Goal: Check status: Check status

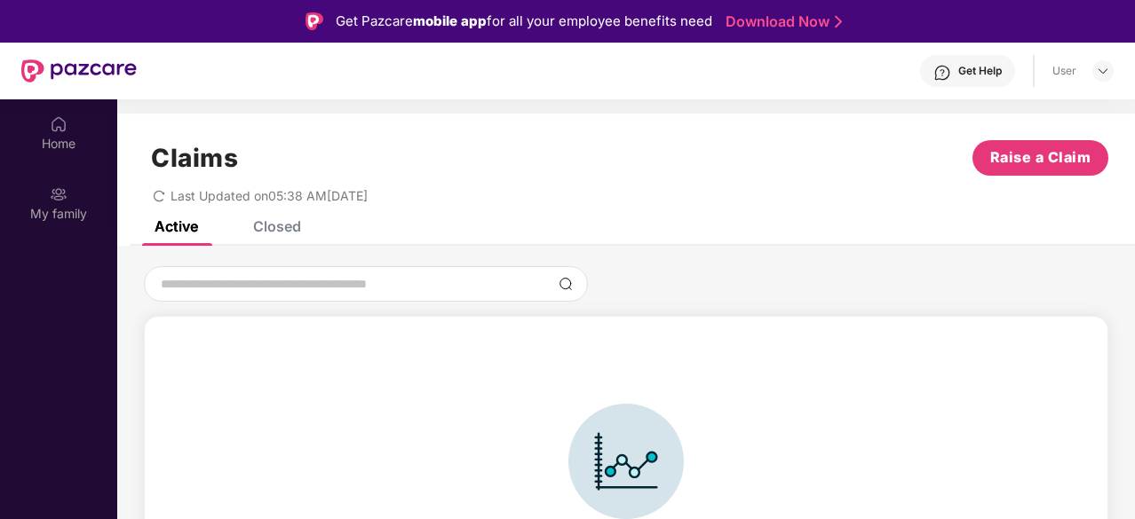
click at [93, 189] on div "My family" at bounding box center [58, 203] width 117 height 67
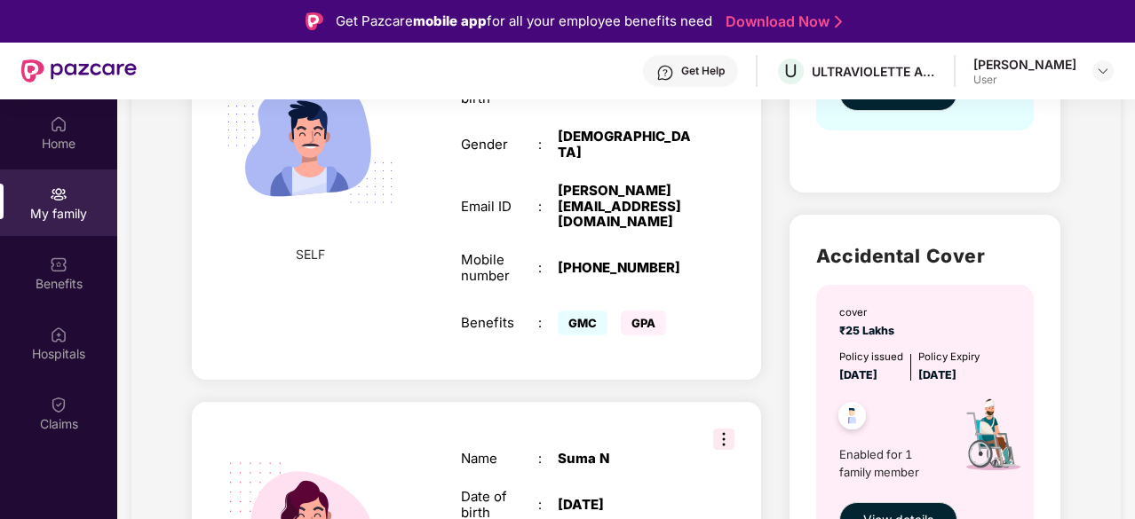
scroll to position [531, 0]
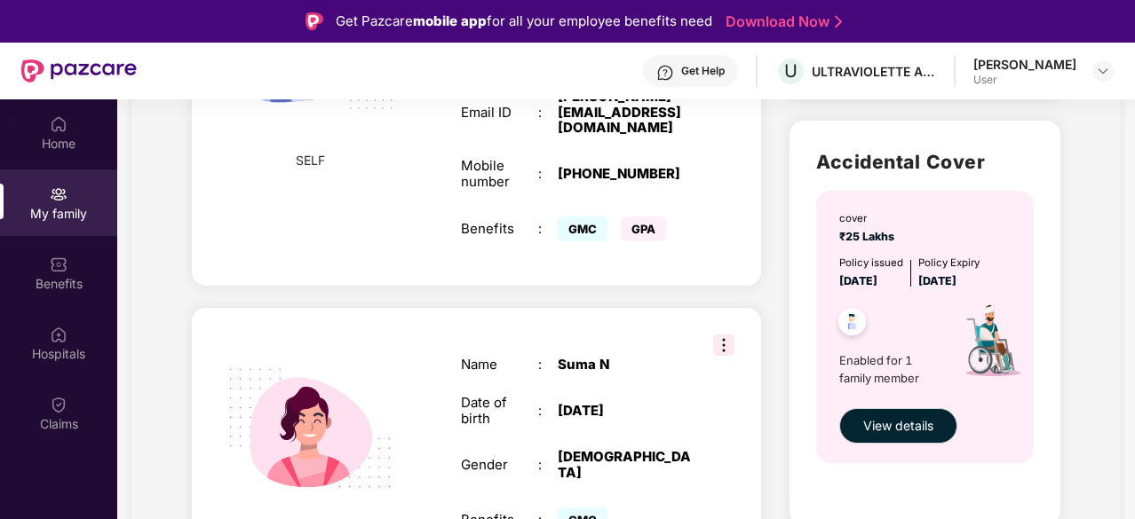
click at [721, 335] on img at bounding box center [723, 345] width 21 height 21
click at [784, 225] on div "Health Cover cover ₹5 Lakhs Policy issued [DATE] Policy Expiry [DATE] Enabled f…" at bounding box center [924, 451] width 298 height 1542
click at [909, 424] on span "View details" at bounding box center [898, 426] width 70 height 20
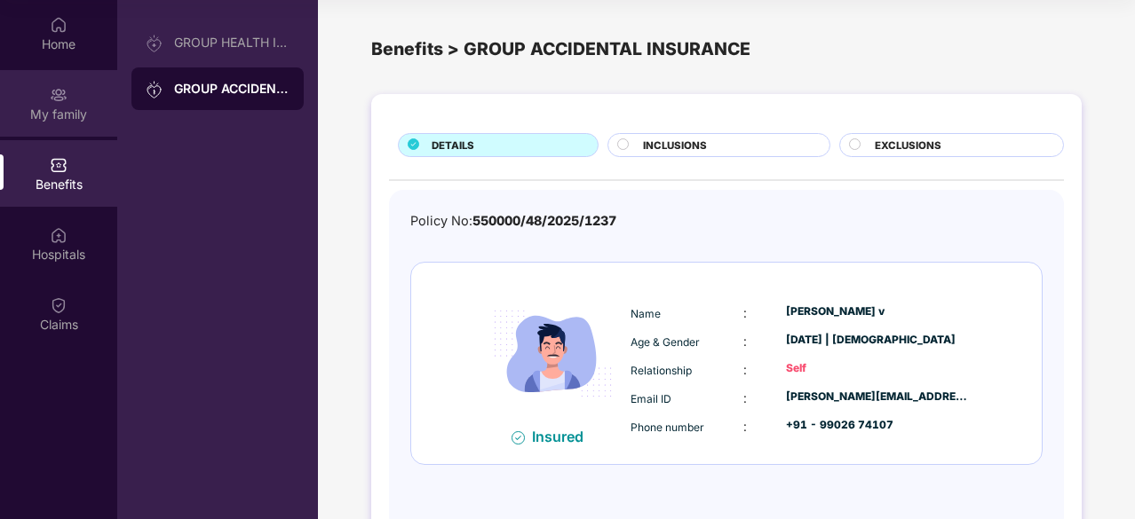
click at [53, 99] on img at bounding box center [59, 95] width 18 height 18
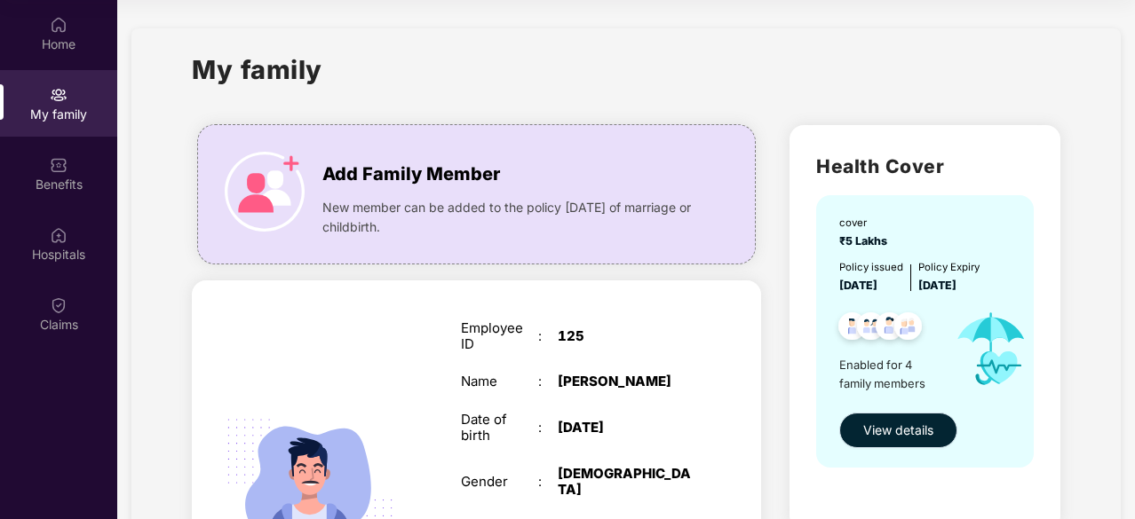
click at [892, 418] on button "View details" at bounding box center [898, 431] width 118 height 36
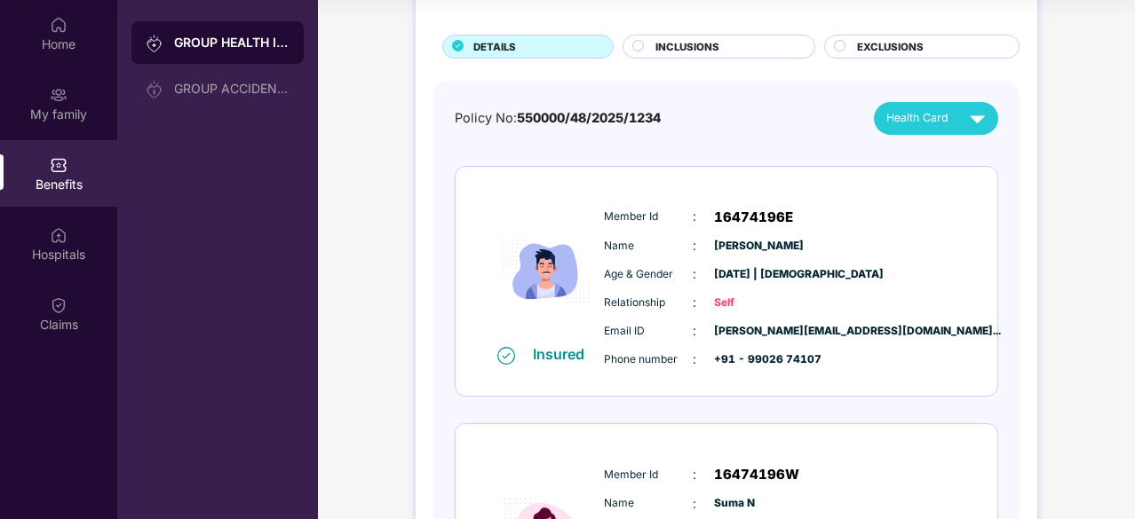
scroll to position [87, 0]
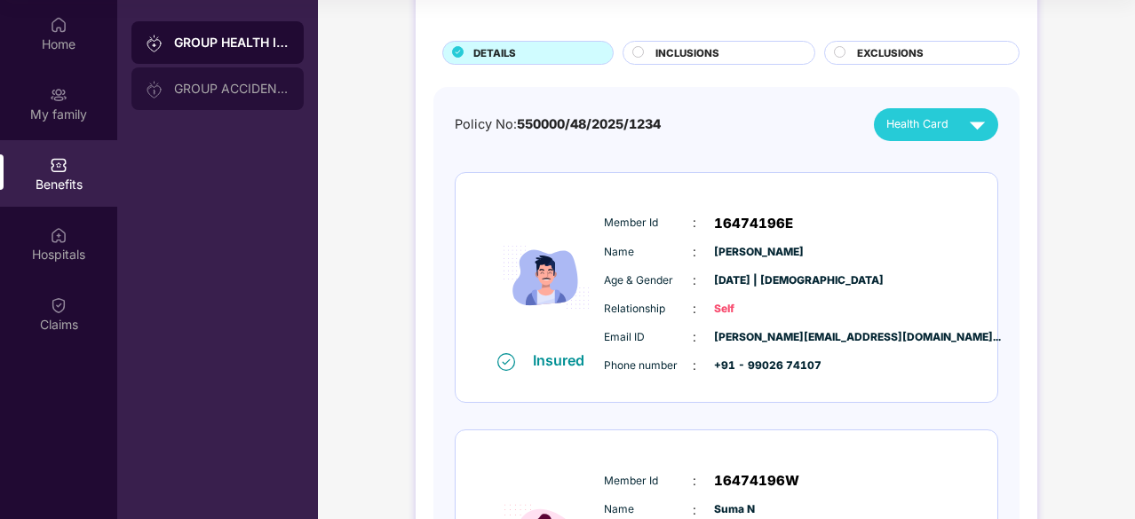
click at [199, 90] on div "GROUP ACCIDENTAL INSURANCE" at bounding box center [231, 89] width 115 height 14
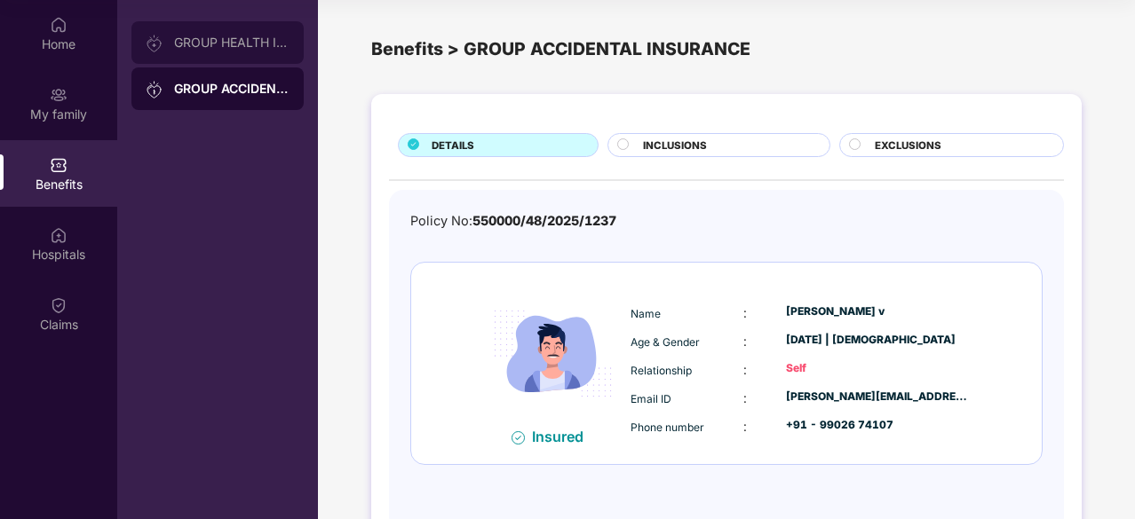
click at [236, 44] on div "GROUP HEALTH INSURANCE" at bounding box center [231, 43] width 115 height 14
